Goal: Task Accomplishment & Management: Manage account settings

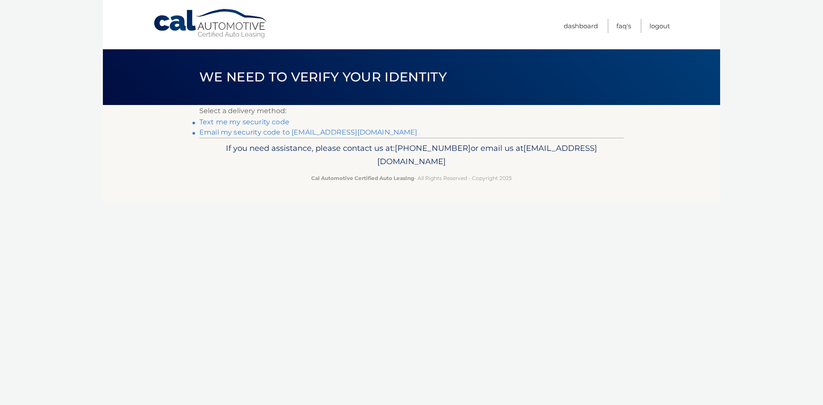
click at [245, 132] on link "**********" at bounding box center [308, 132] width 218 height 8
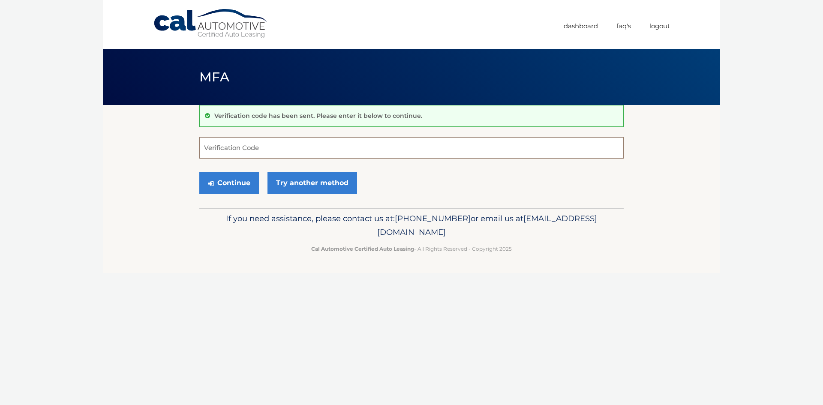
click at [258, 149] on input "Verification Code" at bounding box center [411, 147] width 424 height 21
type input "479894"
click at [232, 183] on button "Continue" at bounding box center [229, 182] width 60 height 21
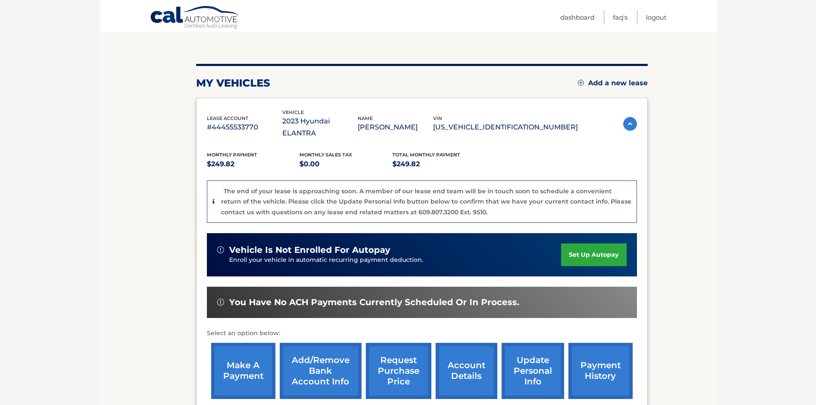
scroll to position [86, 0]
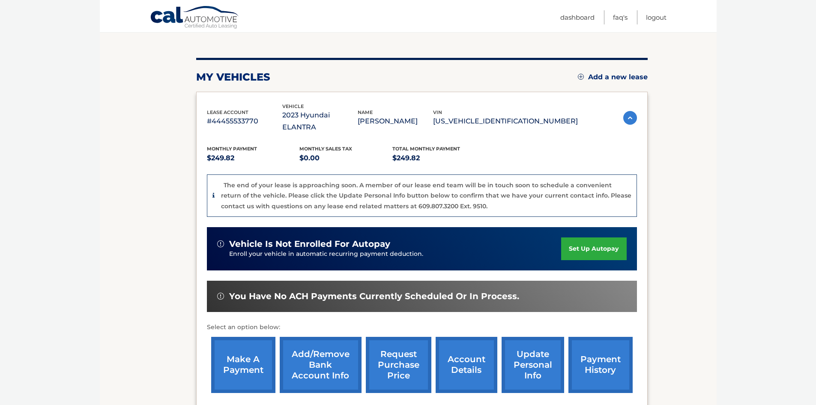
click at [246, 355] on link "make a payment" at bounding box center [243, 365] width 64 height 56
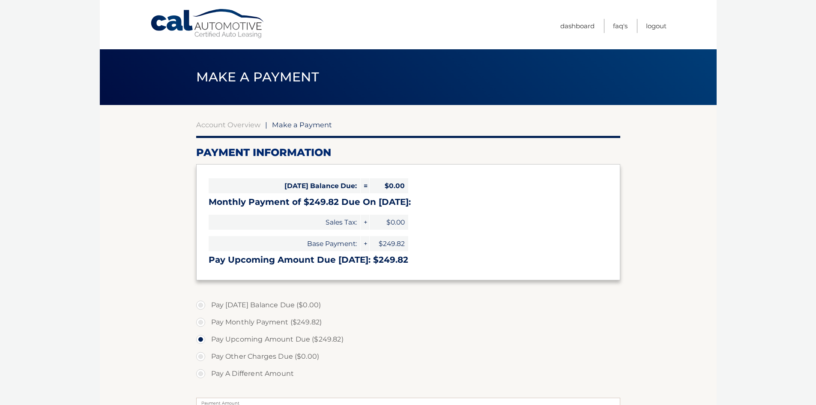
select select "YmNhYWNkMzYtN2VhMS00YTI2LTgyYTYtNjNhNTM4OTA0NTYx"
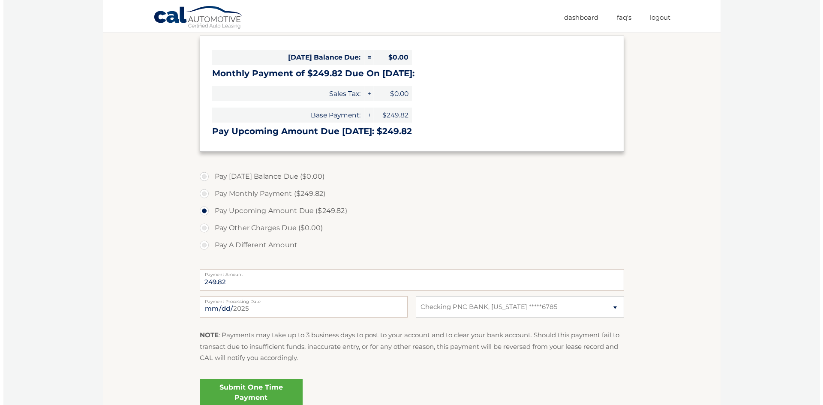
scroll to position [171, 0]
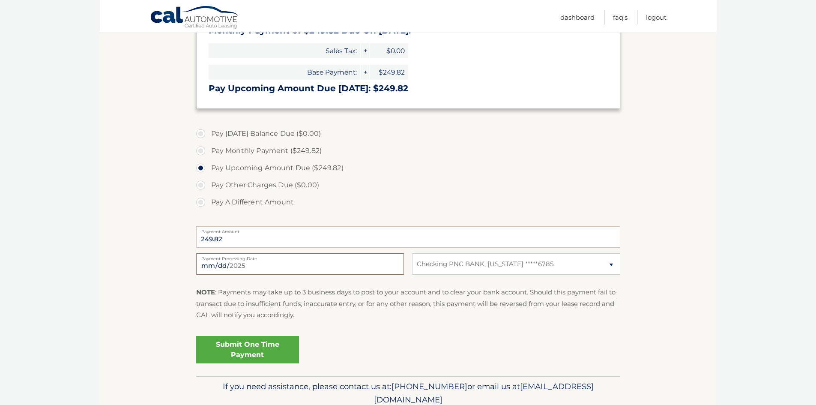
click at [242, 263] on input "2025-09-17" at bounding box center [300, 263] width 208 height 21
type input "2025-09-18"
click at [252, 345] on link "Submit One Time Payment" at bounding box center [247, 349] width 103 height 27
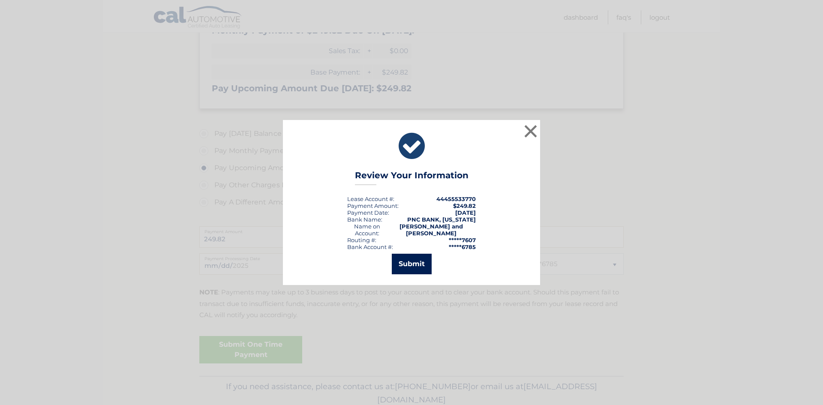
click at [410, 261] on button "Submit" at bounding box center [412, 264] width 40 height 21
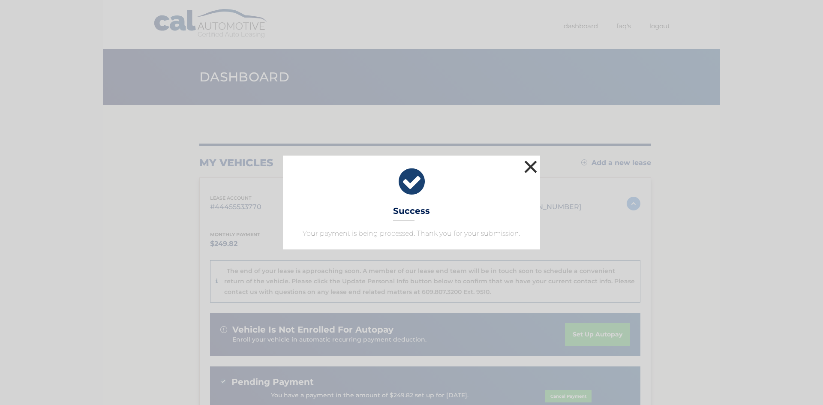
click at [531, 162] on button "×" at bounding box center [530, 166] width 17 height 17
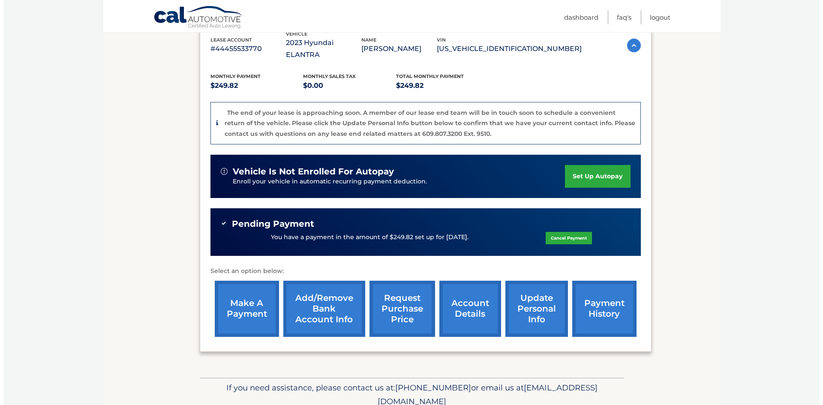
scroll to position [171, 0]
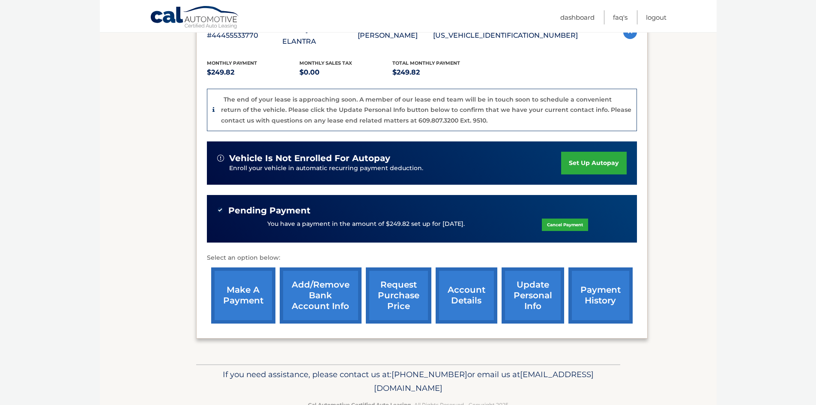
click at [403, 286] on link "request purchase price" at bounding box center [399, 295] width 66 height 56
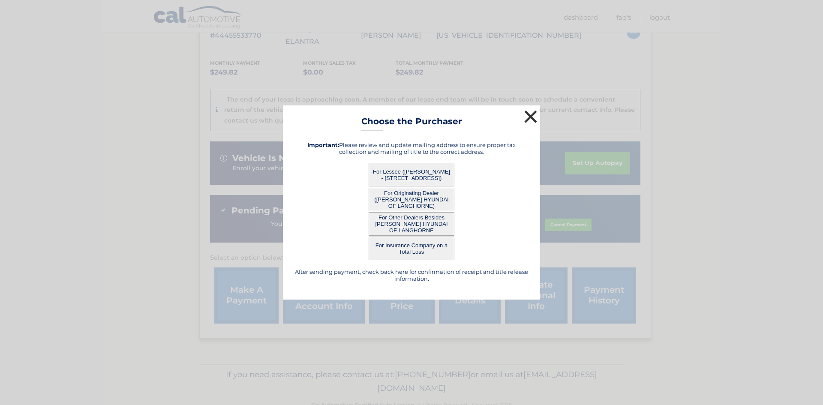
click at [530, 117] on button "×" at bounding box center [530, 116] width 17 height 17
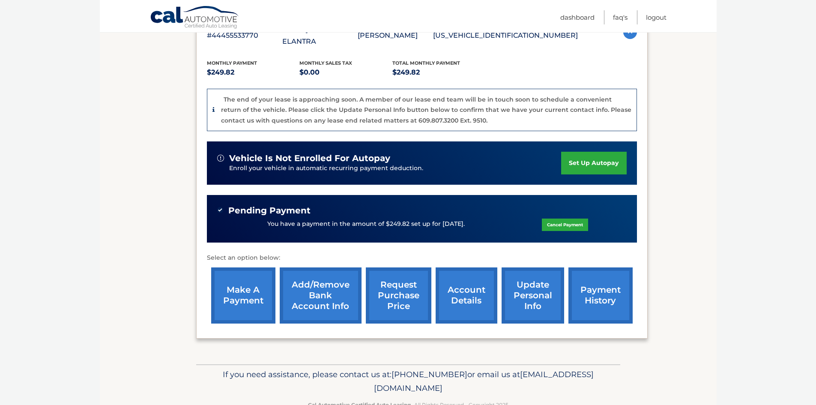
click at [405, 281] on link "request purchase price" at bounding box center [399, 295] width 66 height 56
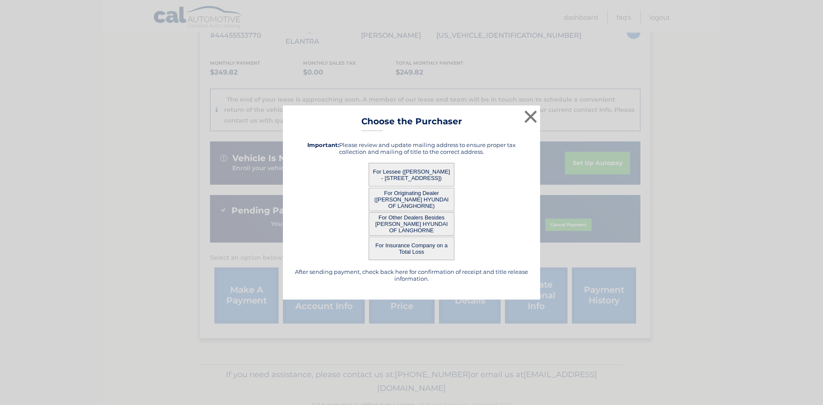
click at [414, 171] on button "For Lessee ([PERSON_NAME] - [STREET_ADDRESS])" at bounding box center [412, 175] width 86 height 24
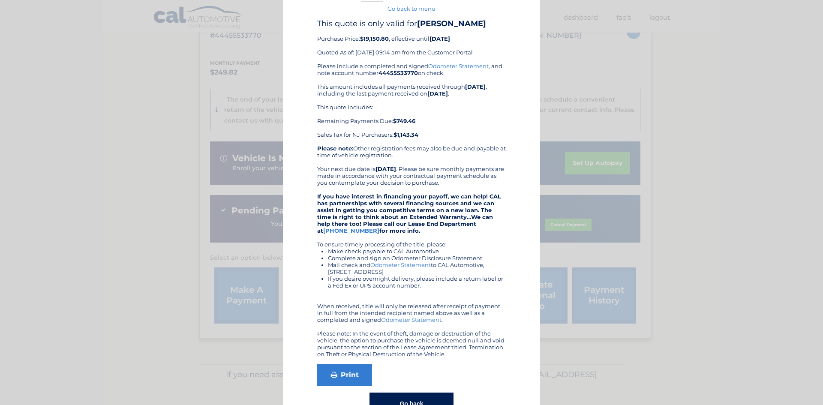
scroll to position [43, 0]
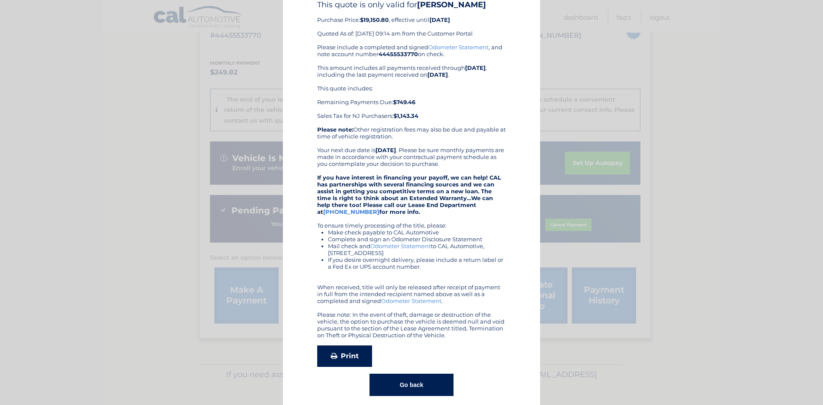
click at [337, 357] on link "Print" at bounding box center [344, 355] width 55 height 21
click at [399, 390] on button "Go back" at bounding box center [411, 385] width 84 height 22
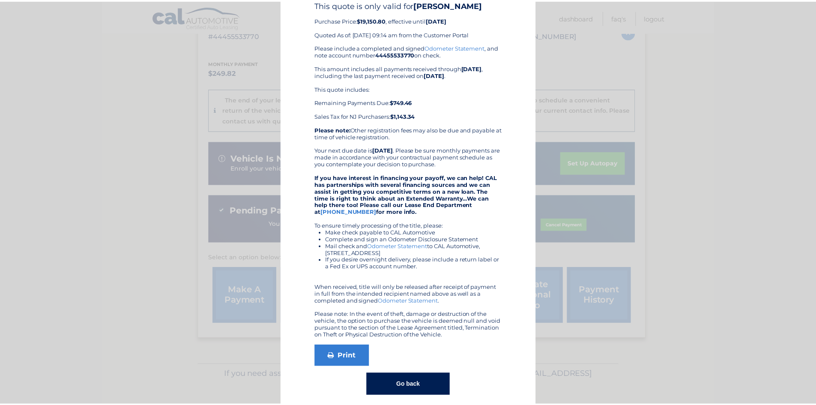
scroll to position [0, 0]
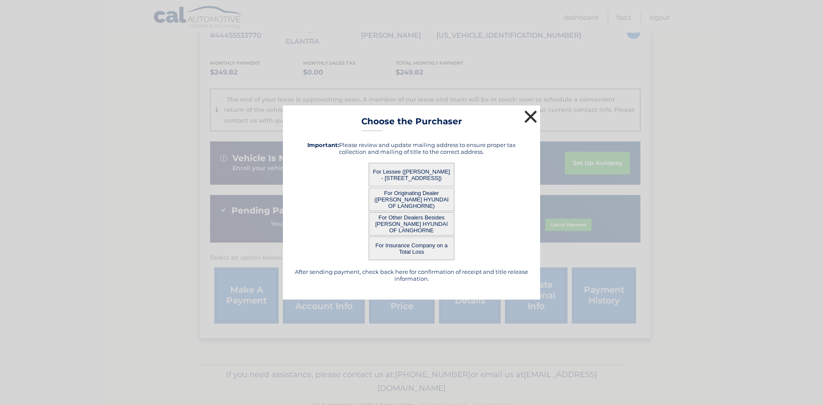
click at [529, 114] on button "×" at bounding box center [530, 116] width 17 height 17
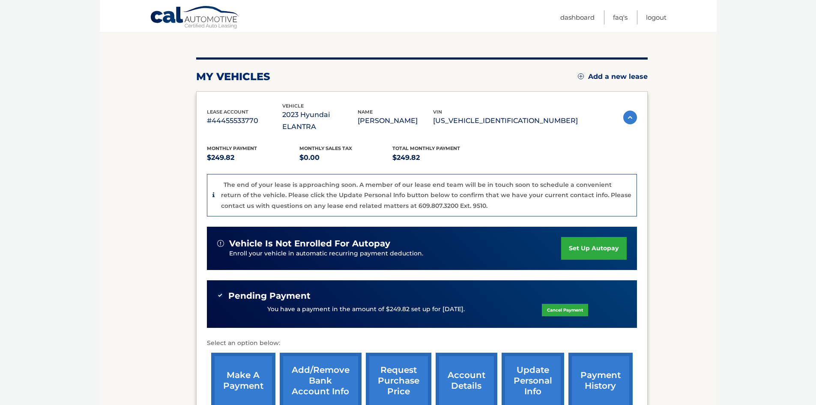
scroll to position [86, 0]
click at [658, 16] on link "Logout" at bounding box center [656, 17] width 21 height 14
